Goal: Navigation & Orientation: Go to known website

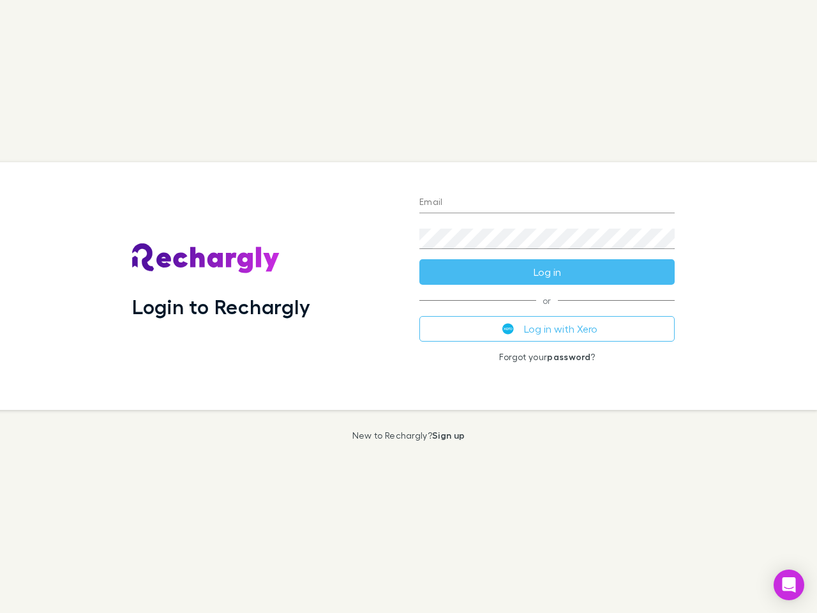
click at [408, 306] on div "Login to Rechargly" at bounding box center [265, 286] width 287 height 248
click at [547, 203] on input "Email" at bounding box center [546, 203] width 255 height 20
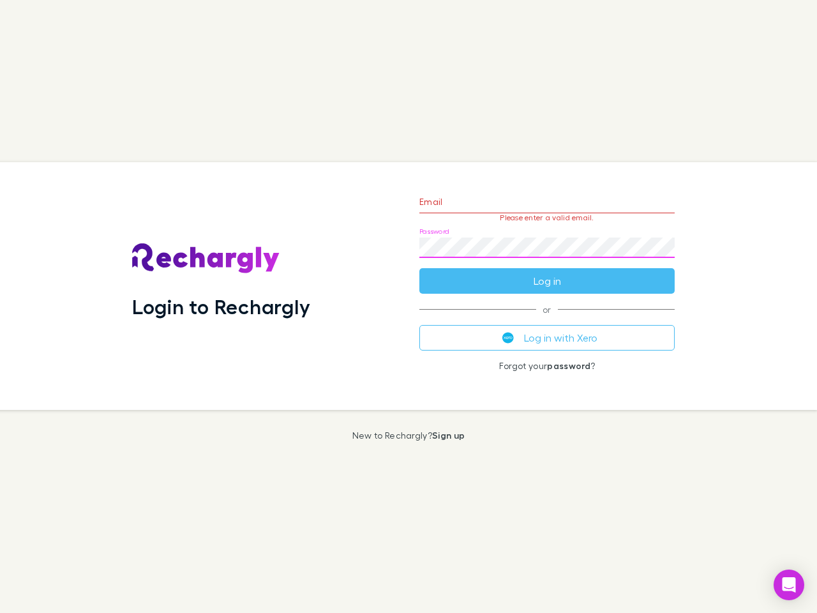
click at [547, 272] on form "Email Please enter a valid email. Password Log in" at bounding box center [546, 238] width 255 height 111
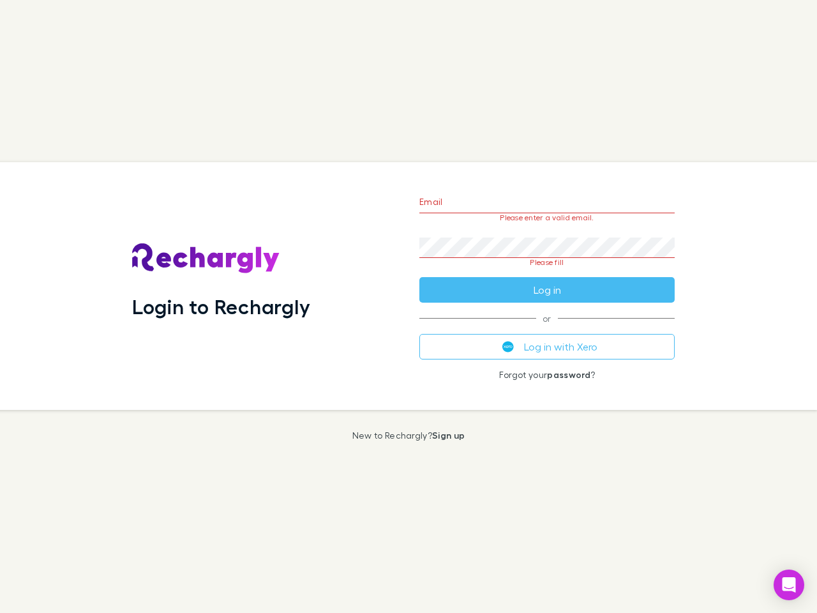
click at [547, 329] on div "Email Please enter a valid email. Password Please fill Log in or Log in with Xe…" at bounding box center [547, 286] width 276 height 248
click at [789, 585] on icon "Open Intercom Messenger" at bounding box center [788, 584] width 13 height 15
